Goal: Check status: Check status

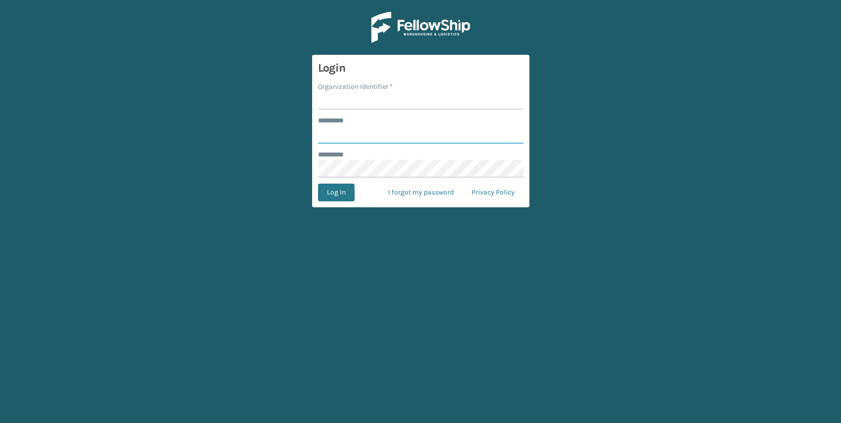
type input "**********"
type input "j"
type input "JumpSport"
click at [437, 82] on div "Organization Identifier *" at bounding box center [420, 87] width 205 height 10
click at [338, 190] on button "Log In" at bounding box center [336, 193] width 37 height 18
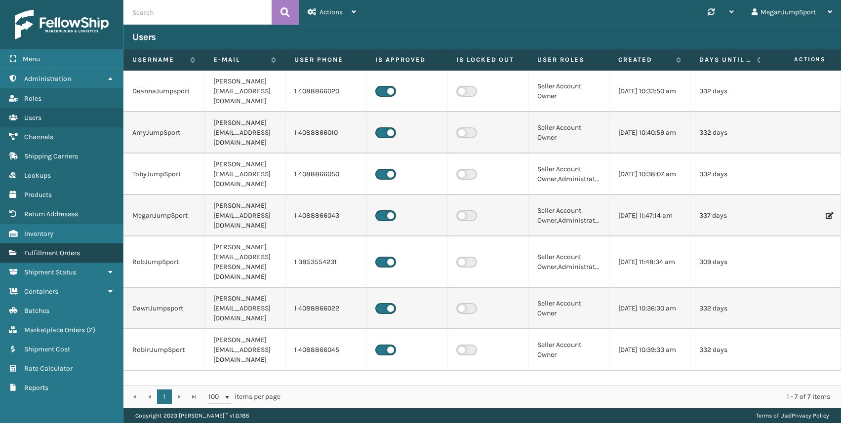
click at [50, 256] on span "Fulfillment Orders" at bounding box center [52, 253] width 56 height 8
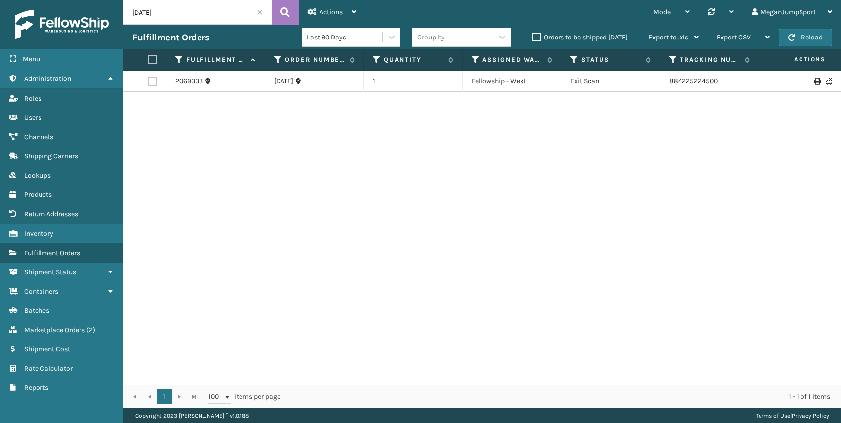
drag, startPoint x: 173, startPoint y: 12, endPoint x: 114, endPoint y: 11, distance: 59.3
click at [114, 0] on div "Menu Administration Roles Users Channels Shipping Carriers Lookups Products Ret…" at bounding box center [420, 0] width 841 height 0
paste input "67"
type input "SA531067"
click at [292, 14] on button at bounding box center [285, 12] width 27 height 25
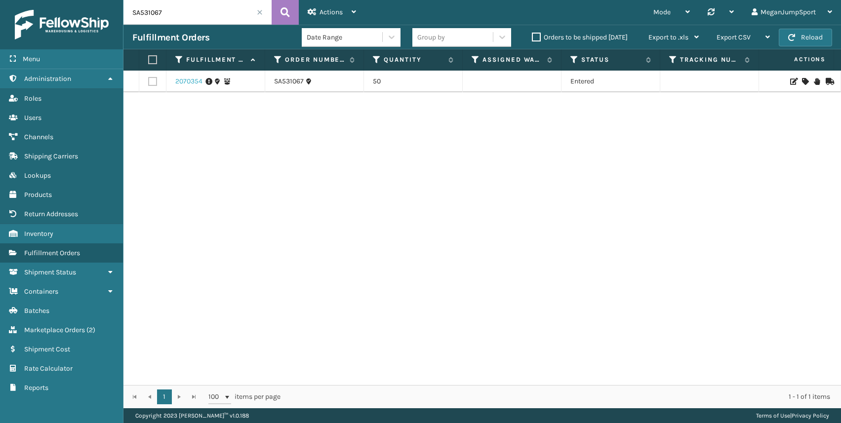
click at [185, 80] on link "2070354" at bounding box center [188, 82] width 27 height 10
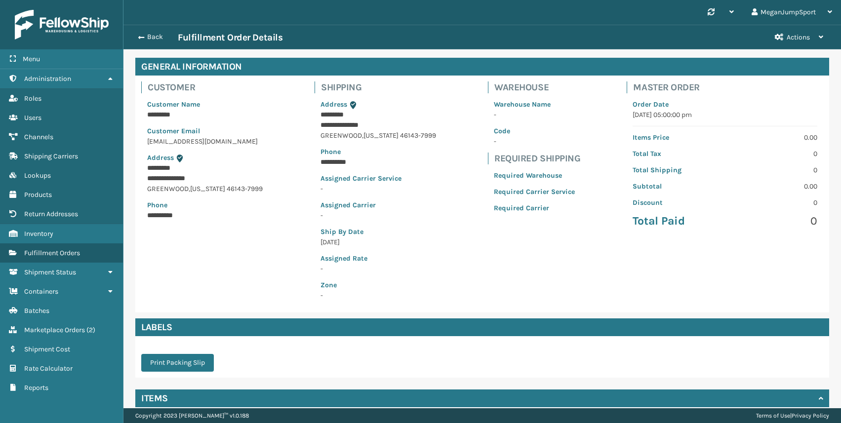
scroll to position [121, 0]
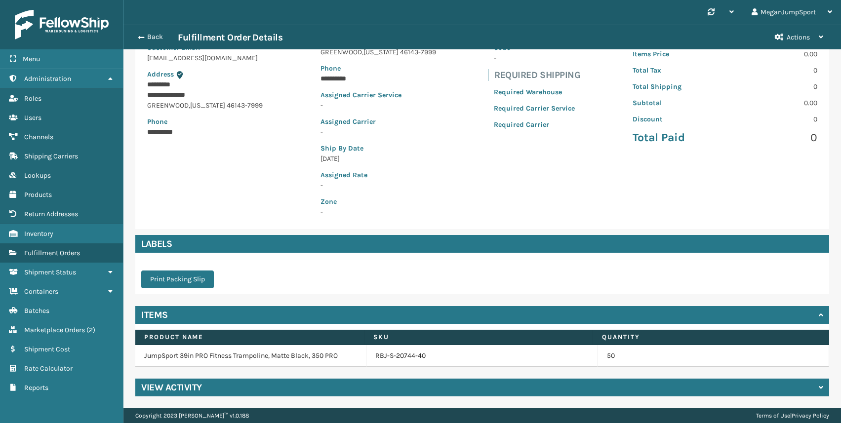
click at [311, 386] on div "View Activity" at bounding box center [482, 388] width 694 height 18
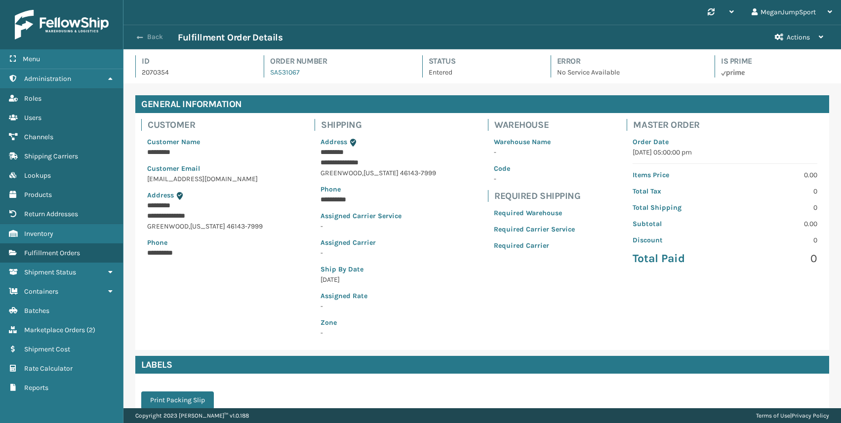
click at [156, 37] on button "Back" at bounding box center [154, 37] width 45 height 9
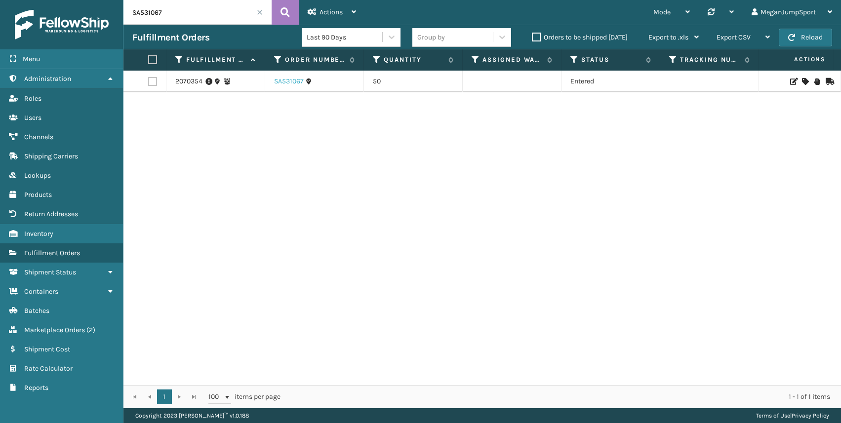
click at [278, 80] on link "SA531067" at bounding box center [289, 82] width 30 height 10
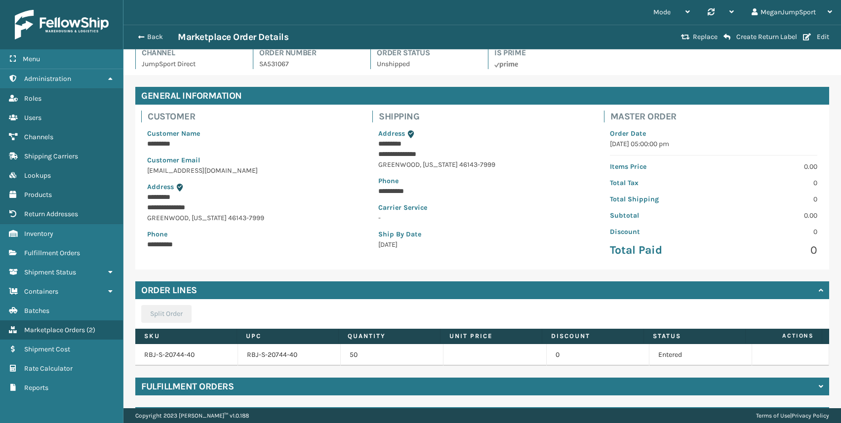
scroll to position [37, 0]
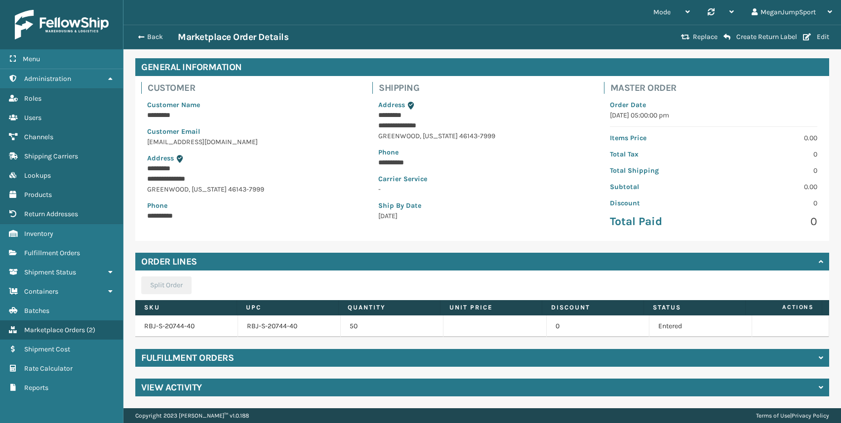
click at [264, 359] on div "Fulfillment Orders" at bounding box center [482, 358] width 694 height 18
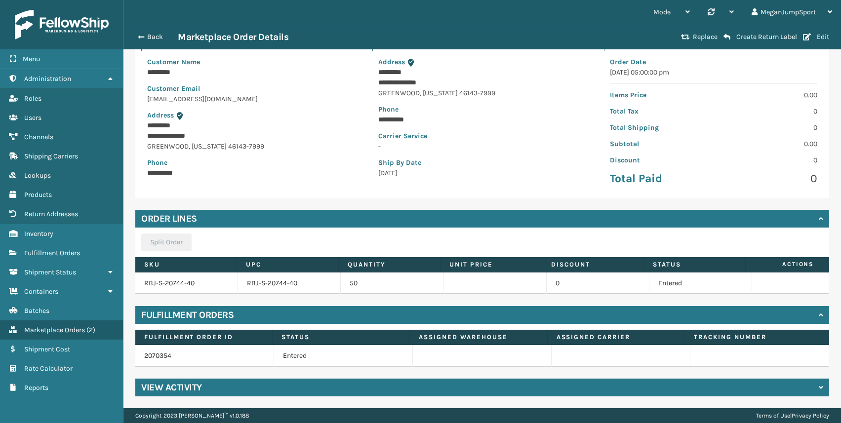
scroll to position [0, 0]
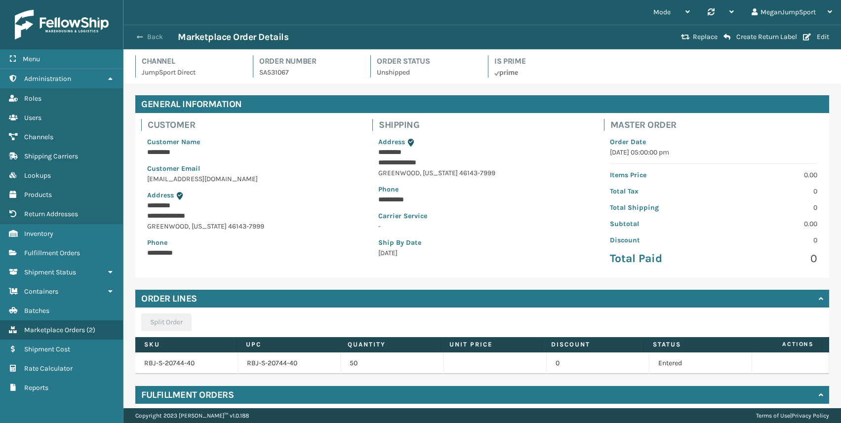
click at [151, 34] on button "Back" at bounding box center [154, 37] width 45 height 9
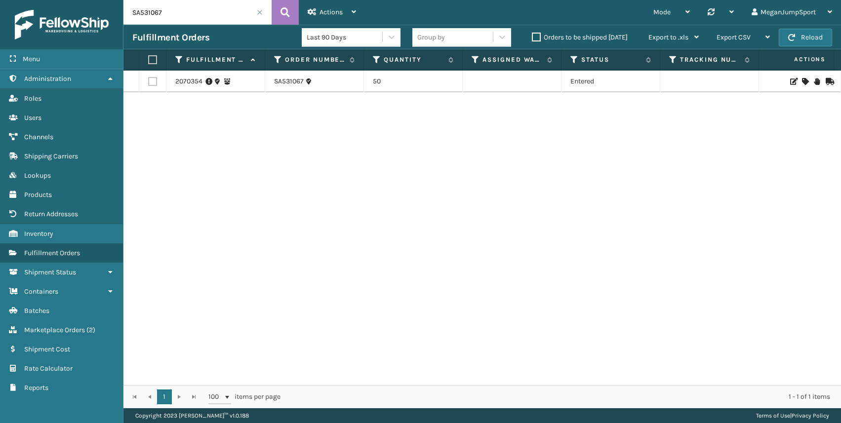
click at [262, 10] on span at bounding box center [260, 12] width 6 height 6
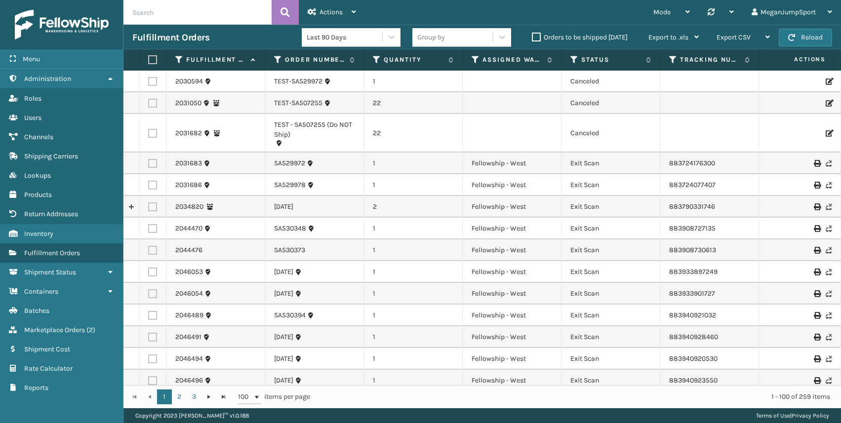
click at [191, 12] on input "text" at bounding box center [197, 12] width 148 height 25
paste input "SA531036"
type input "SA531036"
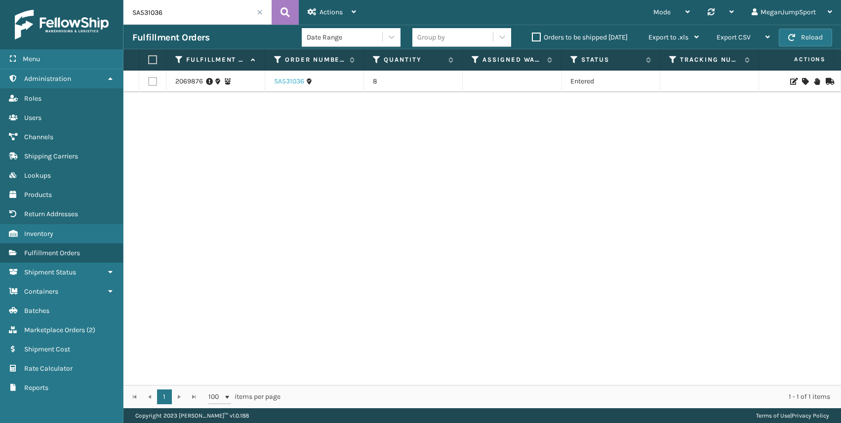
click at [285, 82] on link "SA531036" at bounding box center [289, 82] width 30 height 10
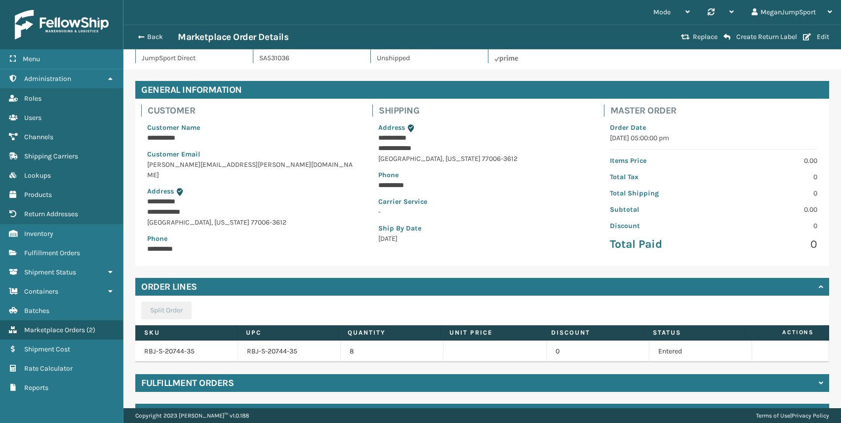
scroll to position [37, 0]
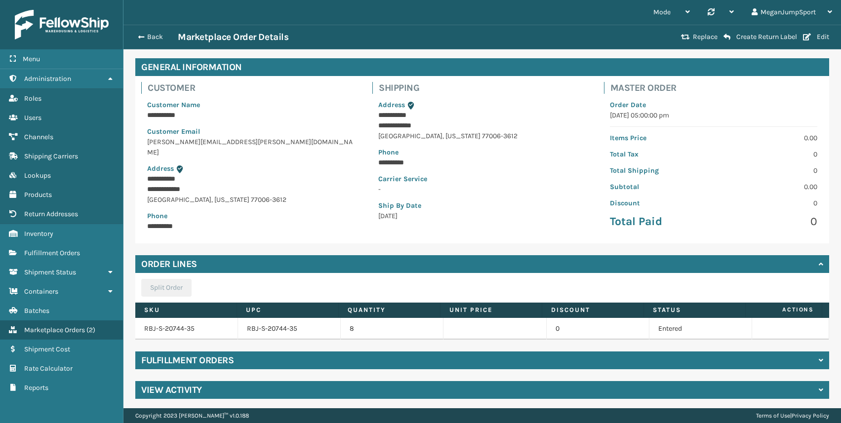
click at [261, 356] on div "Fulfillment Orders" at bounding box center [482, 361] width 694 height 18
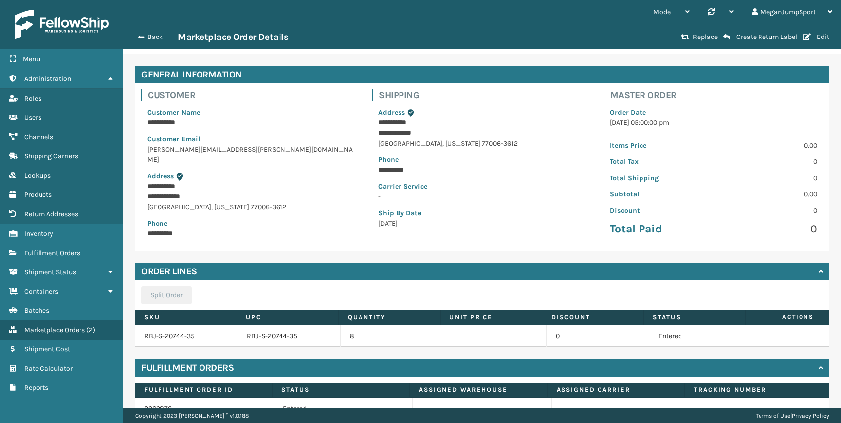
scroll to position [0, 0]
